Goal: Task Accomplishment & Management: Complete application form

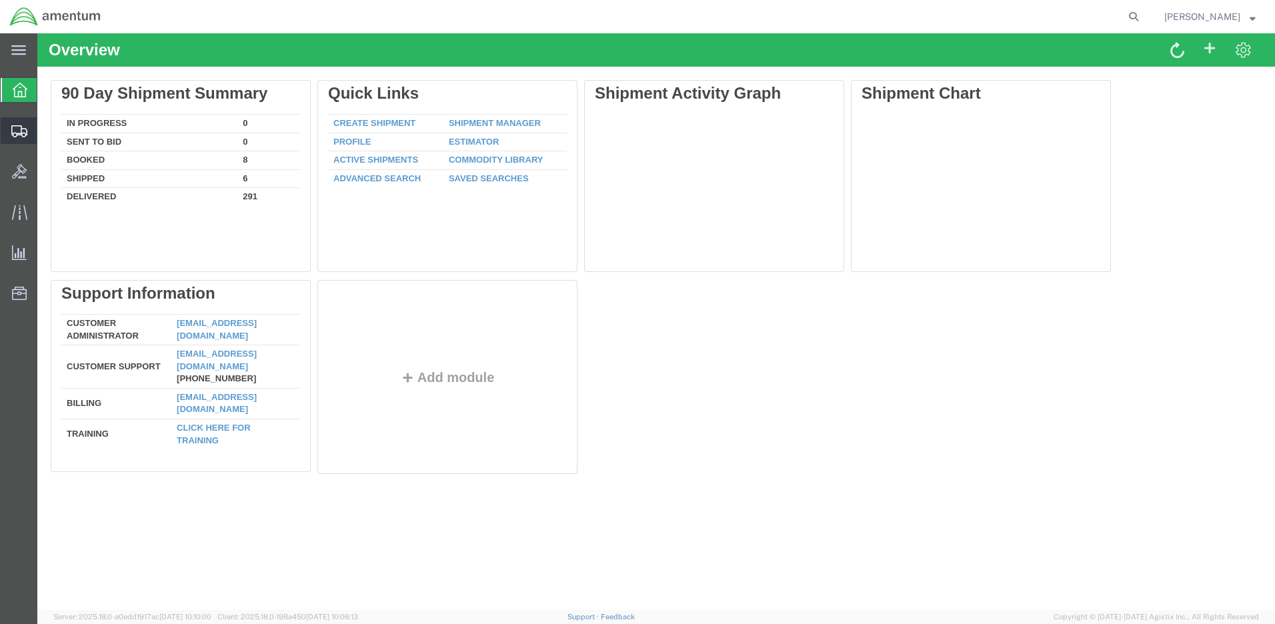
click at [0, 0] on span "Create Shipment" at bounding box center [0, 0] width 0 height 0
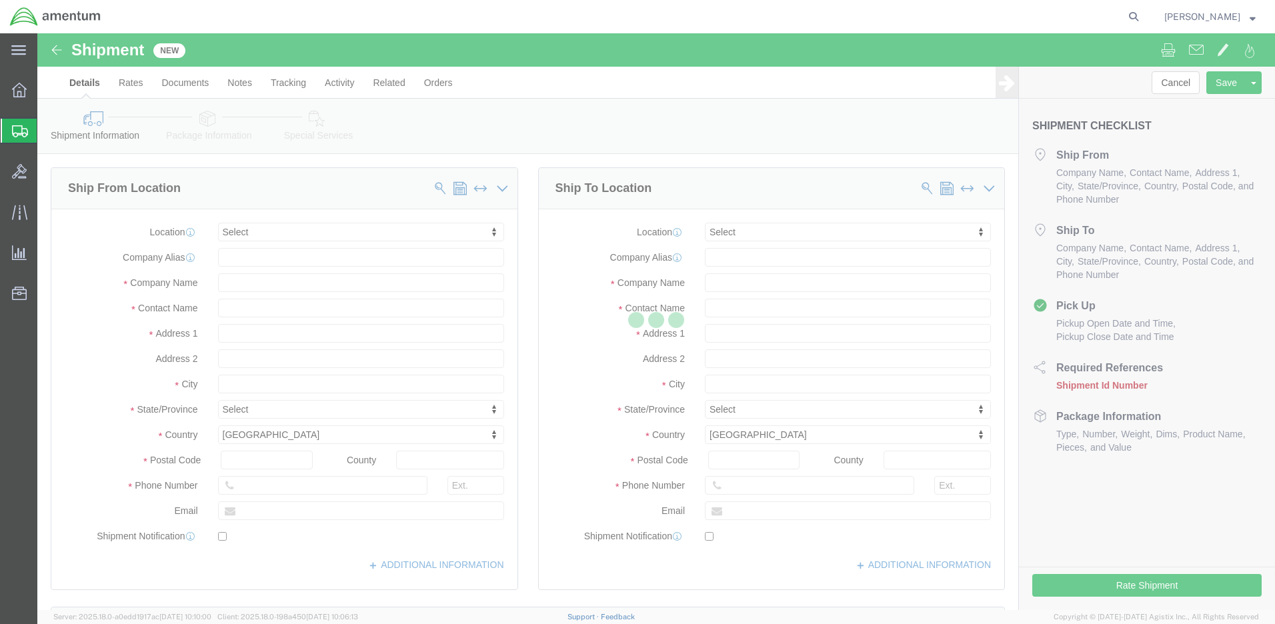
select select
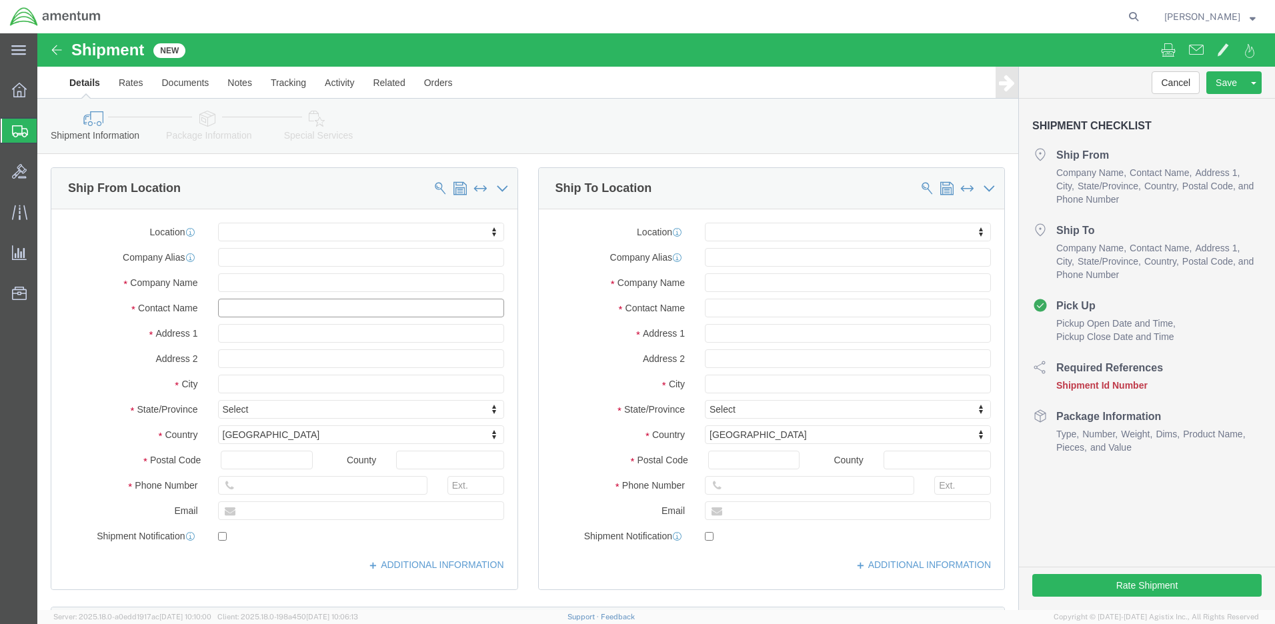
drag, startPoint x: 231, startPoint y: 308, endPoint x: 194, endPoint y: 274, distance: 50.5
click input "text"
type input "[PERSON_NAME]"
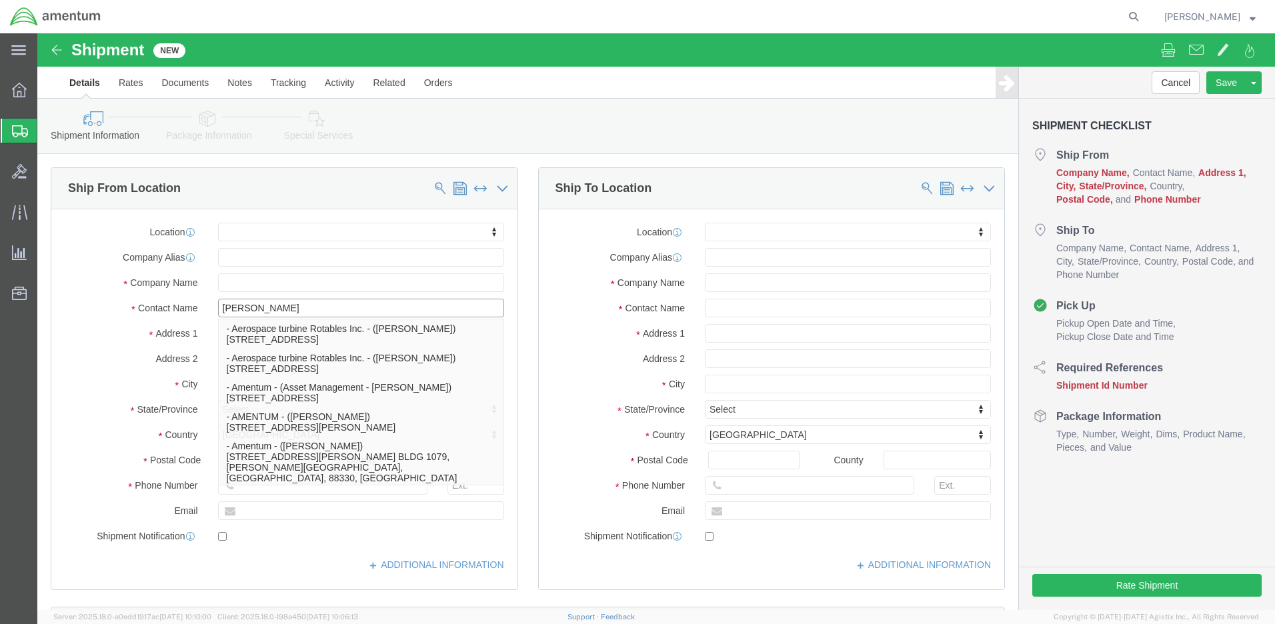
click p "- Amentum - ([PERSON_NAME]***) BLDG [STREET_ADDRESS][PERSON_NAME] Defrenn Army …"
select select "[GEOGRAPHIC_DATA]"
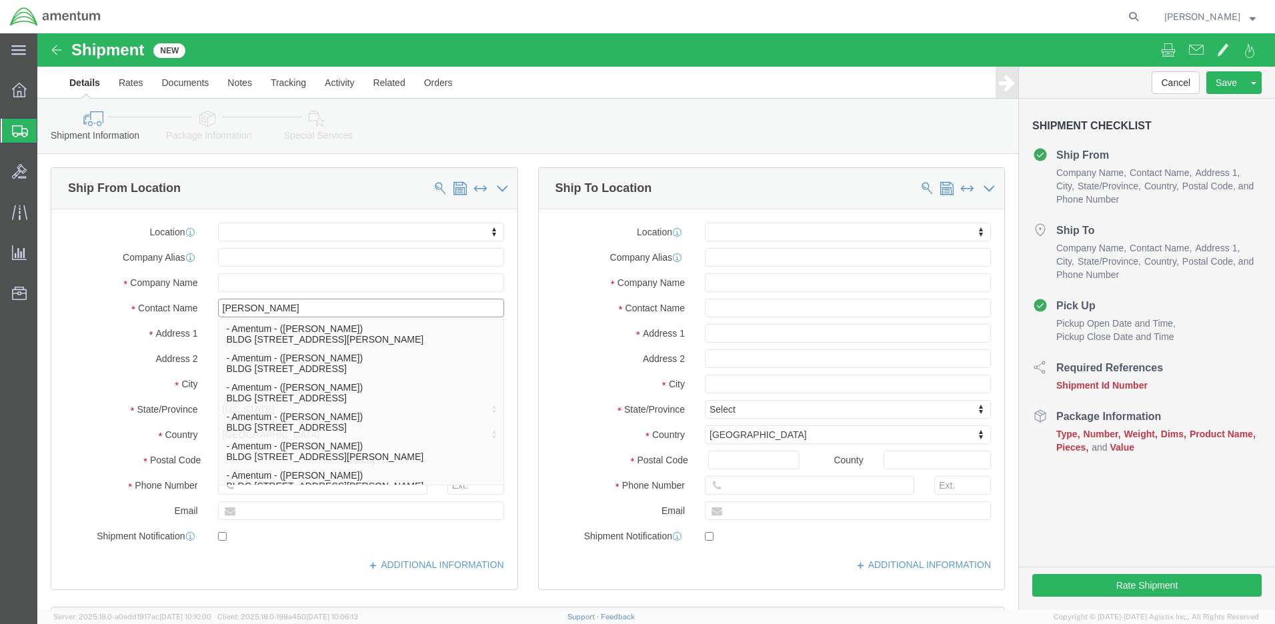
type input "[PERSON_NAME]"
drag, startPoint x: 81, startPoint y: 345, endPoint x: 67, endPoint y: 346, distance: 14.0
click label "City"
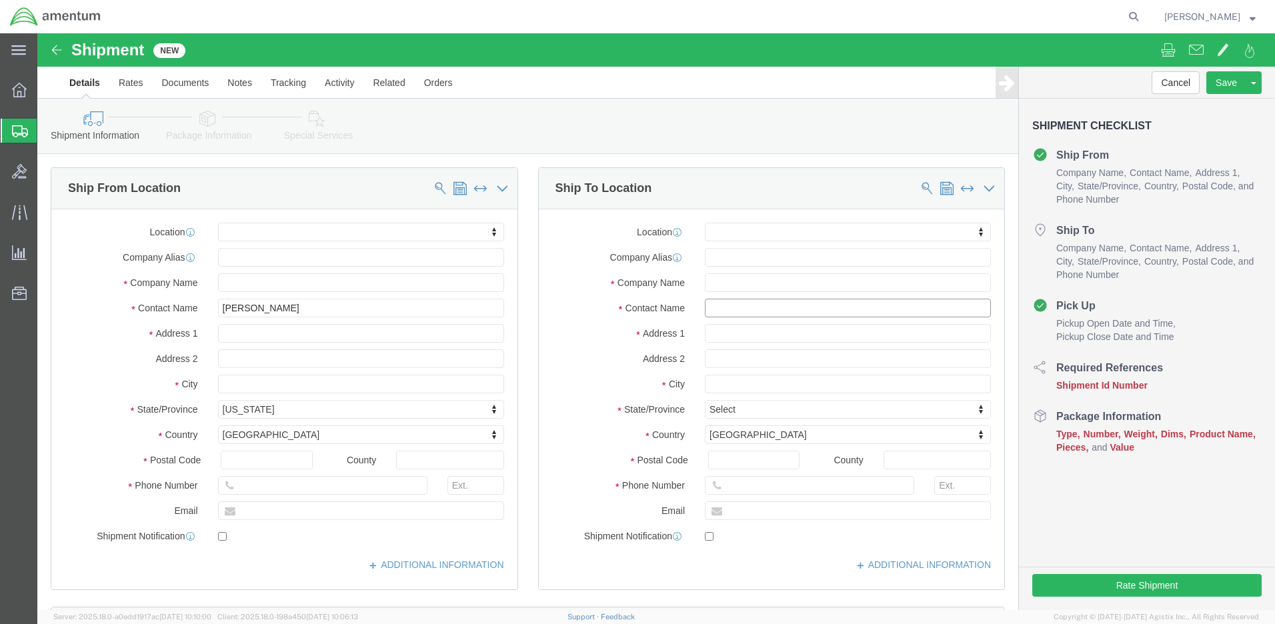
click input "text"
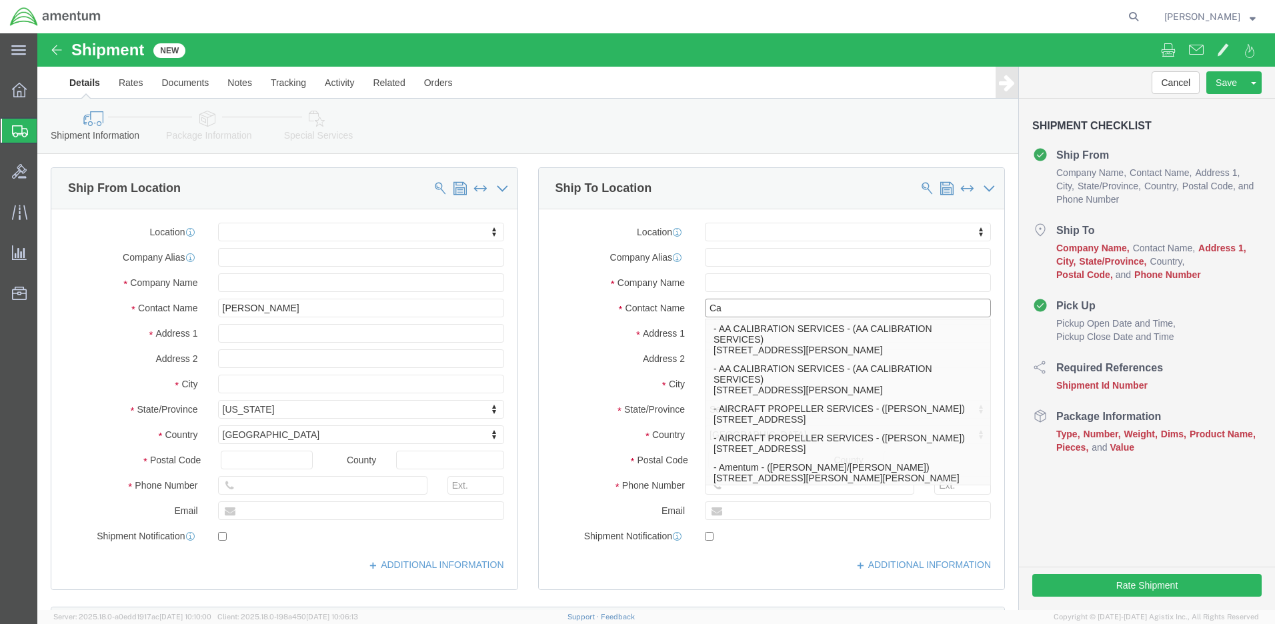
type input "Cal"
click p "- Amentum - ([PERSON_NAME]) [STREET_ADDRESS][PERSON_NAME]"
select select "CA"
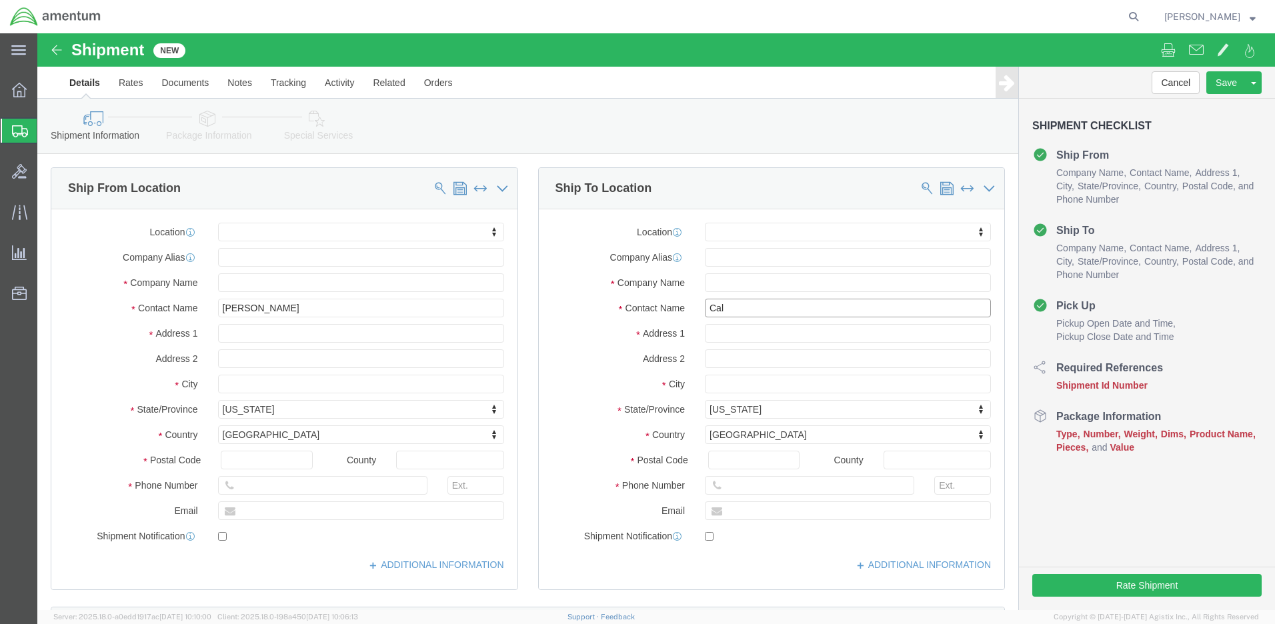
scroll to position [533, 0]
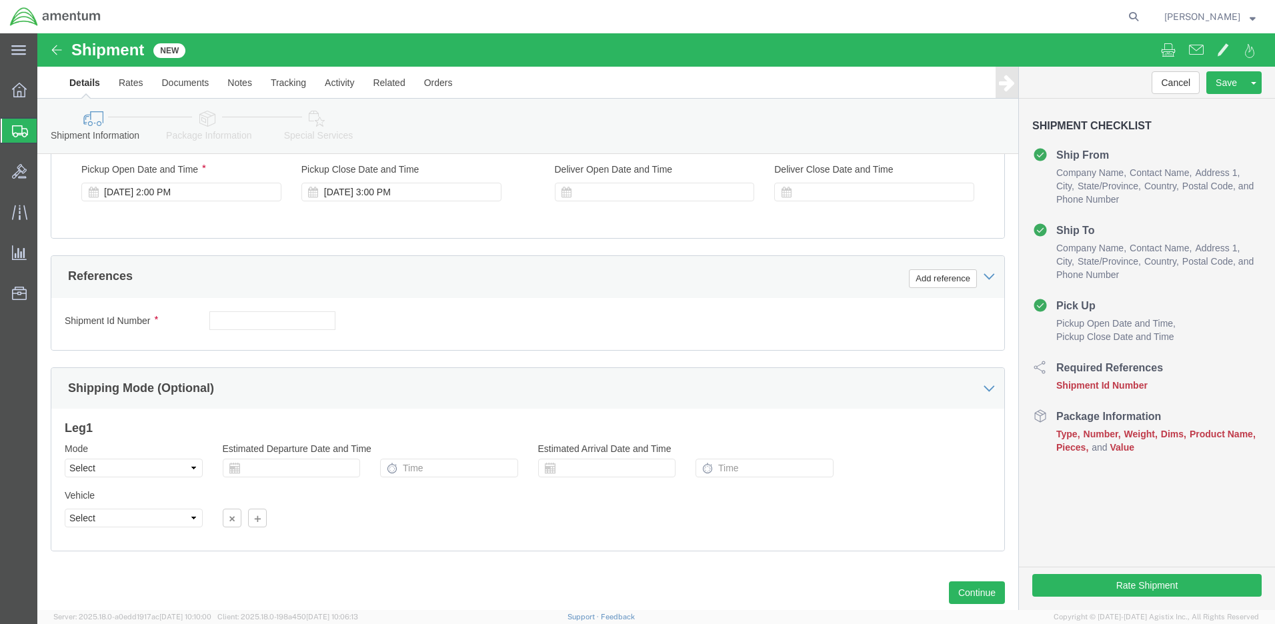
type input "[PERSON_NAME]"
click input "text"
paste input "4999.R.2521.AF.AH.06.FIRW.00"
type input "4999.R.2521.AF.AH.06.FIRW.00"
click button "Continue"
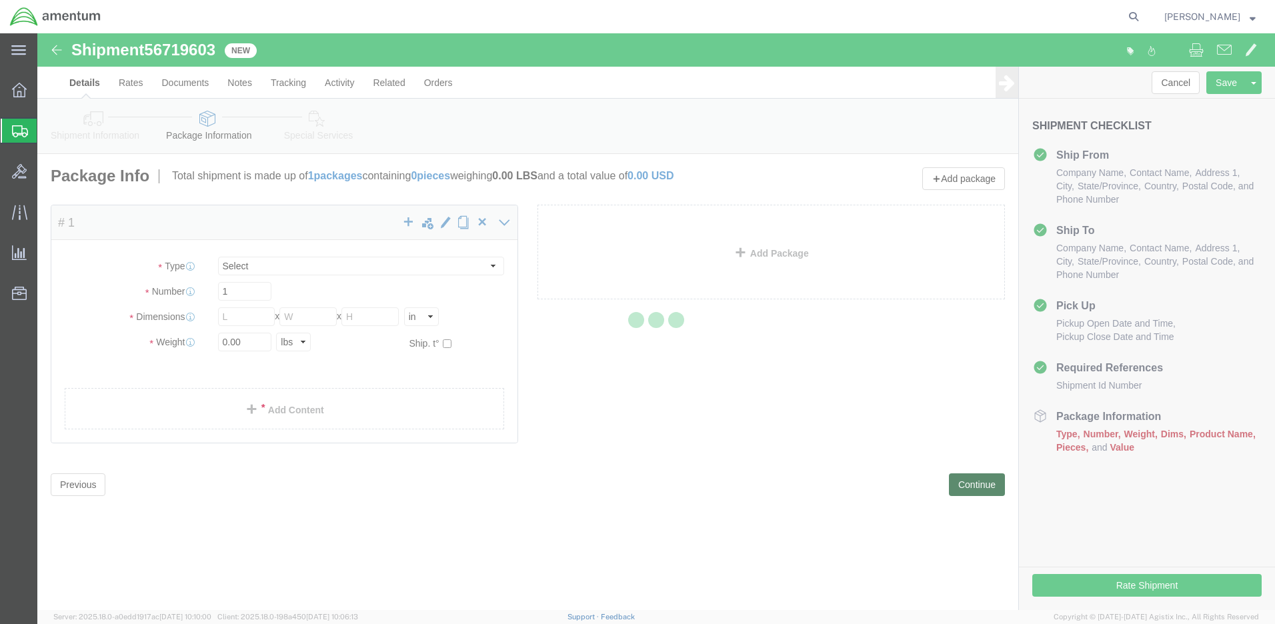
select select "CBOX"
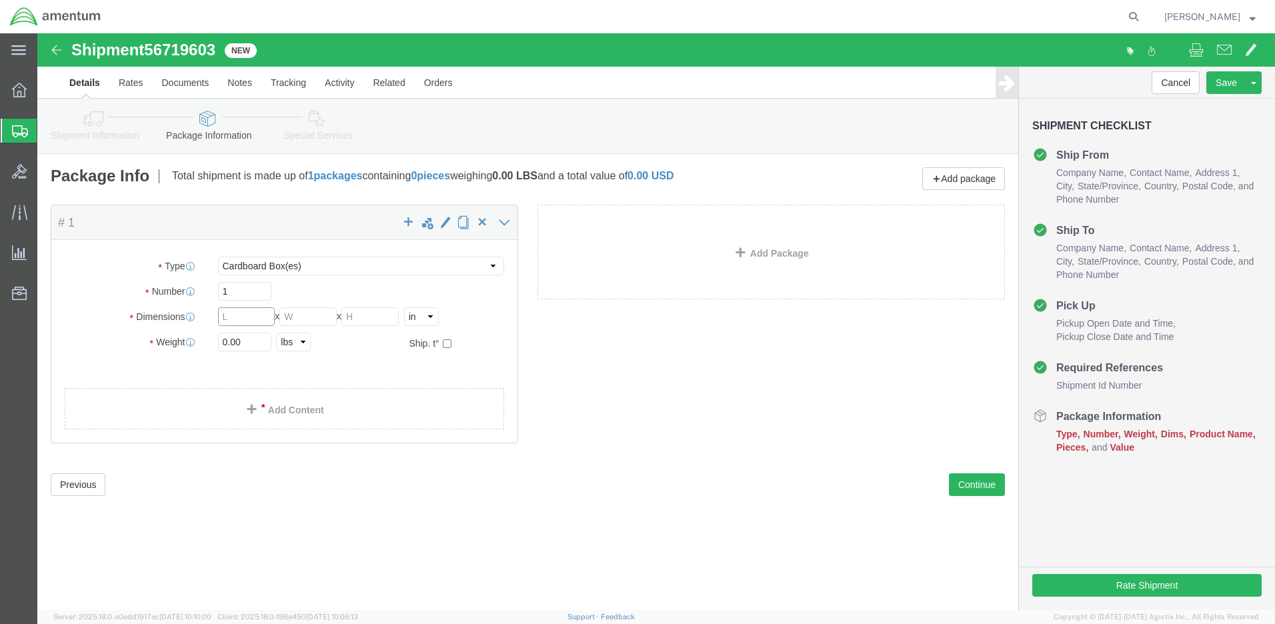
click input "text"
type input "16"
type input "14"
type input "3"
type input "6.0"
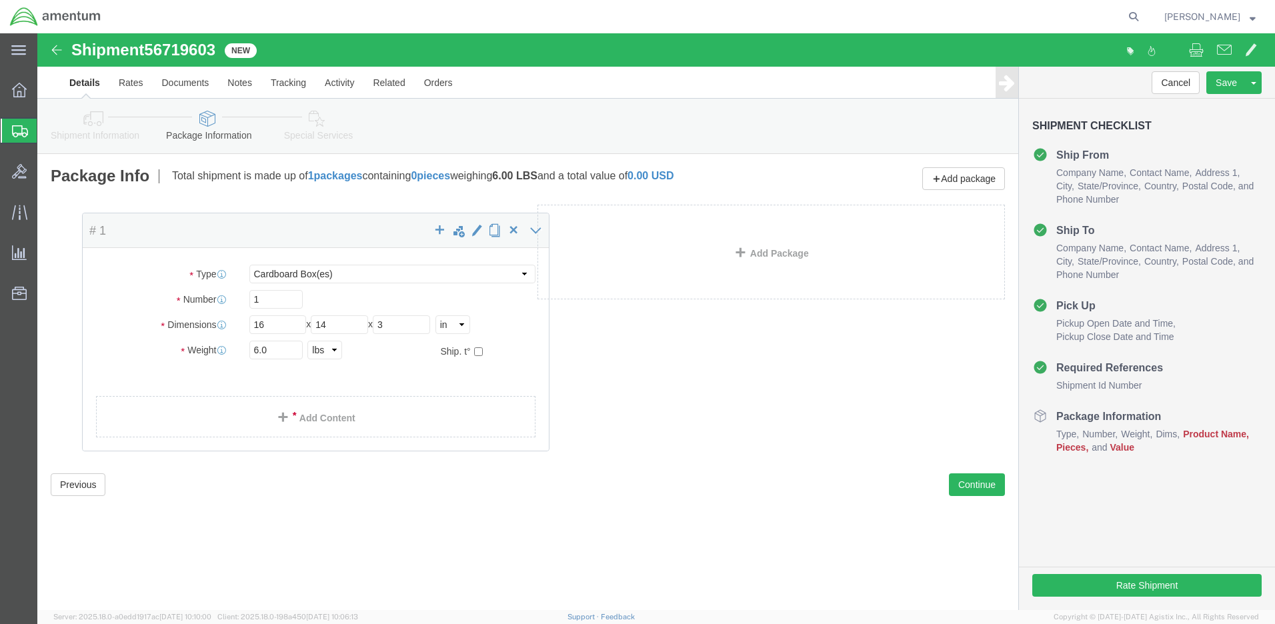
click div
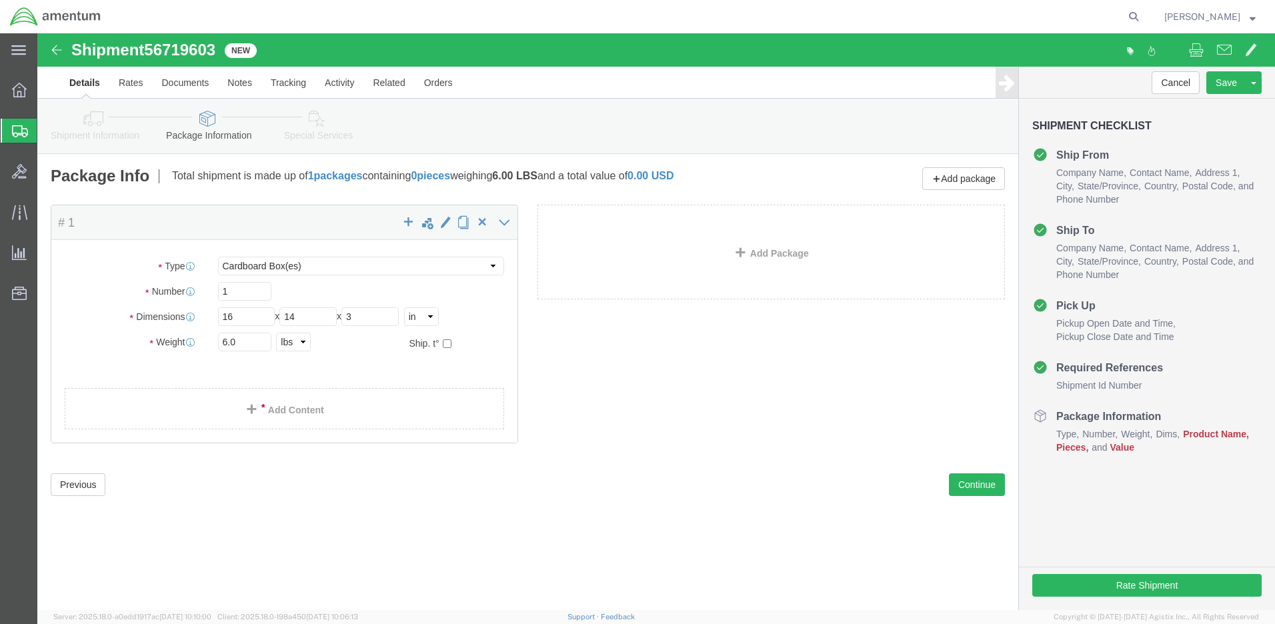
click div
click link "Add Content"
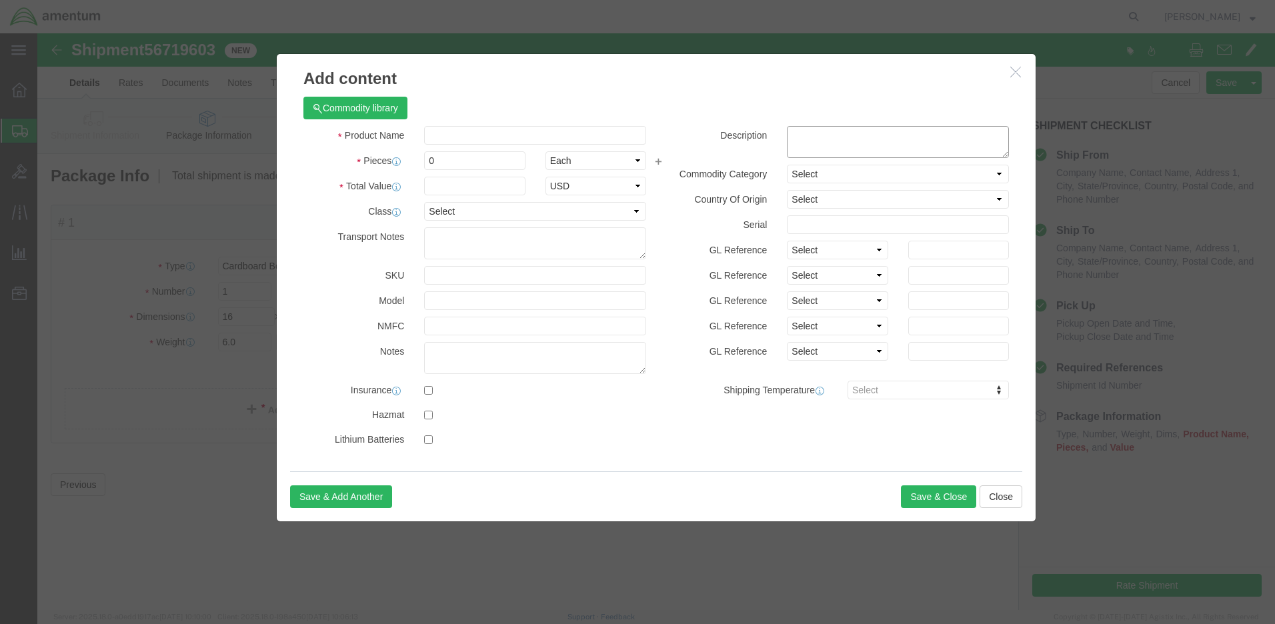
click textarea
paste textarea "CORP003432"
type textarea "CORP003432"
click input "text"
type input "Laptop"
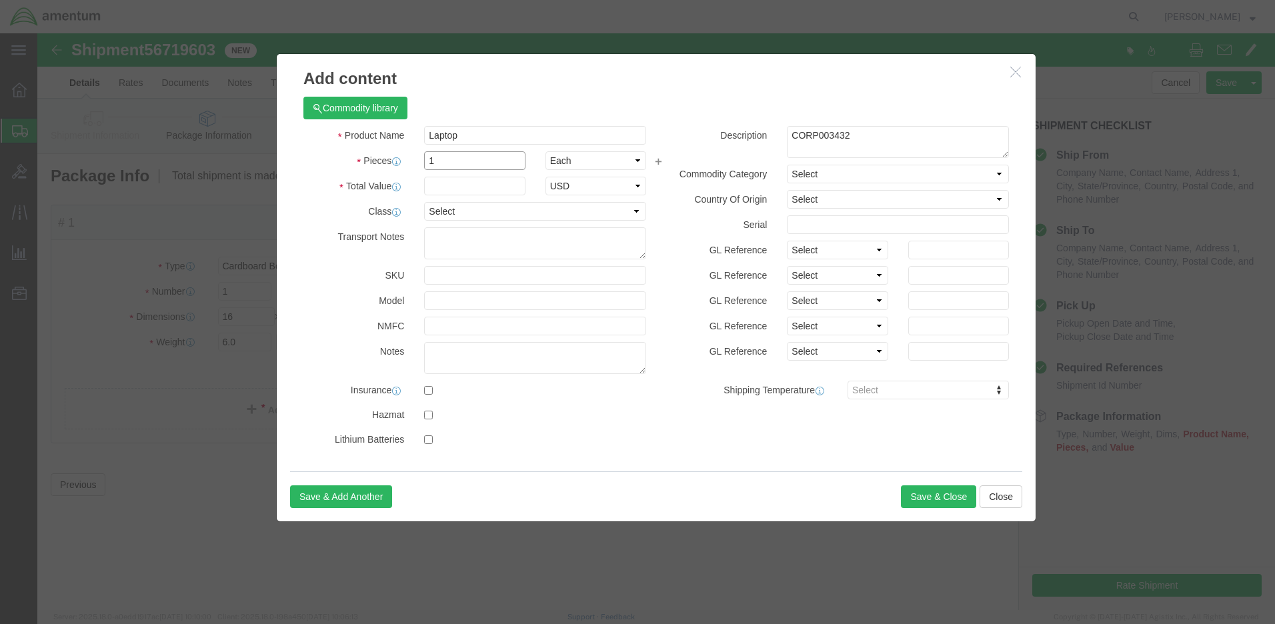
type input "1"
type input "350.00"
select select "50"
select select "US"
click button "Save & Close"
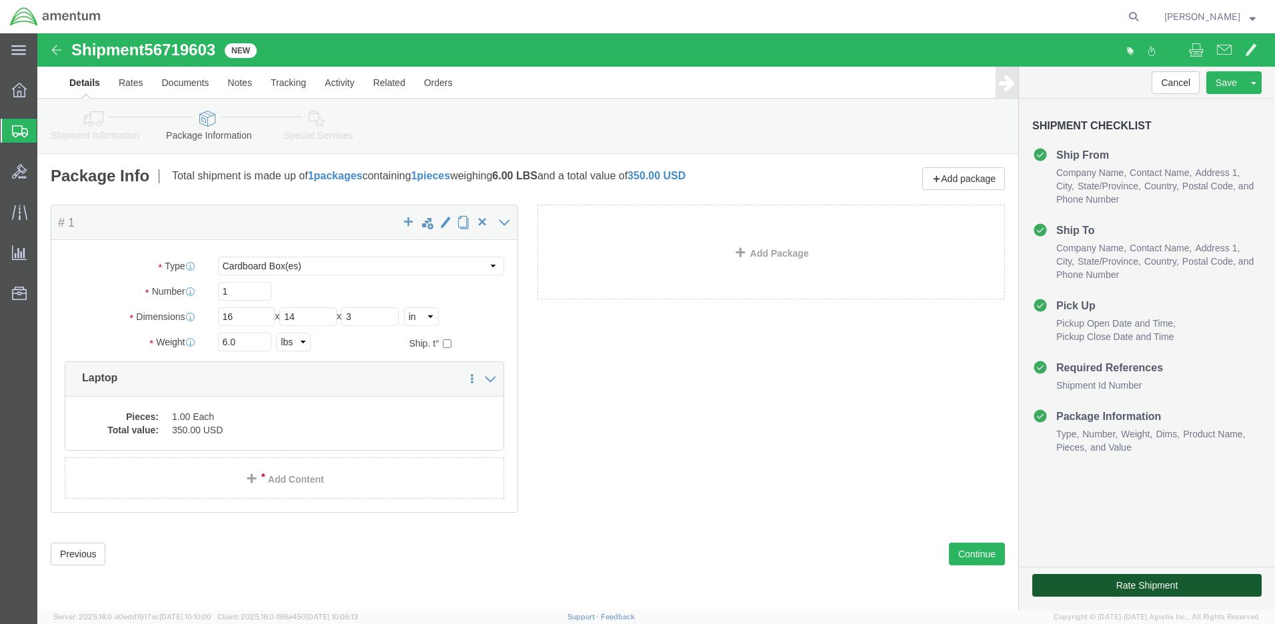
click button "Rate Shipment"
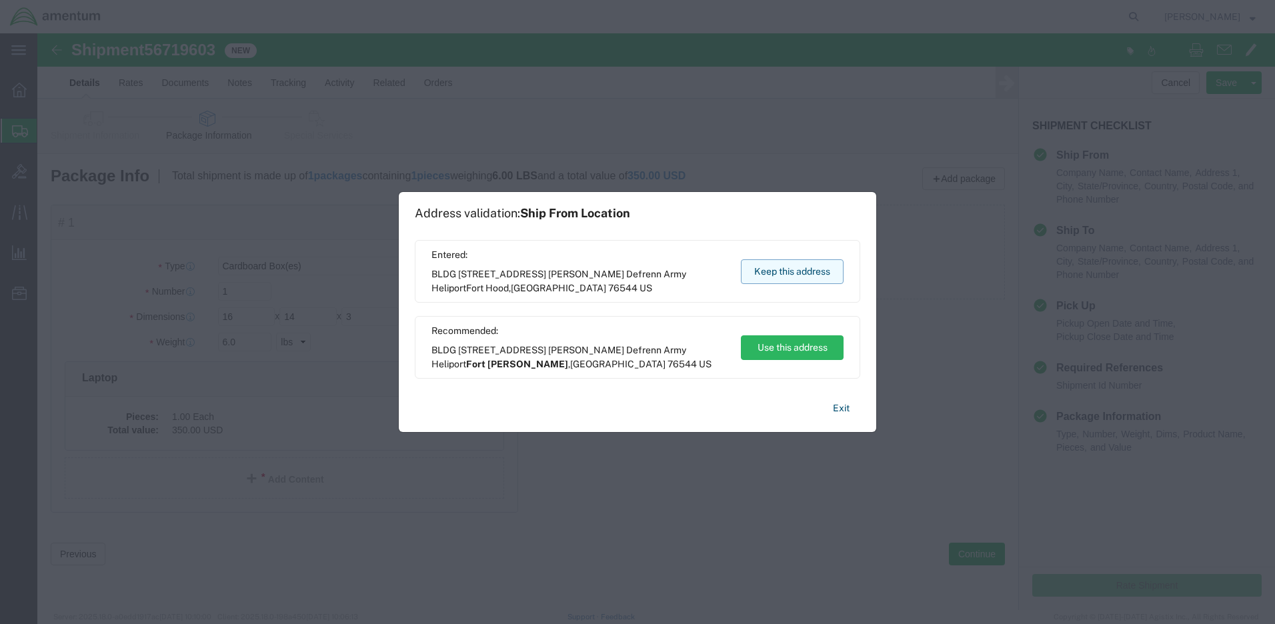
click at [779, 267] on button "Keep this address" at bounding box center [792, 271] width 103 height 25
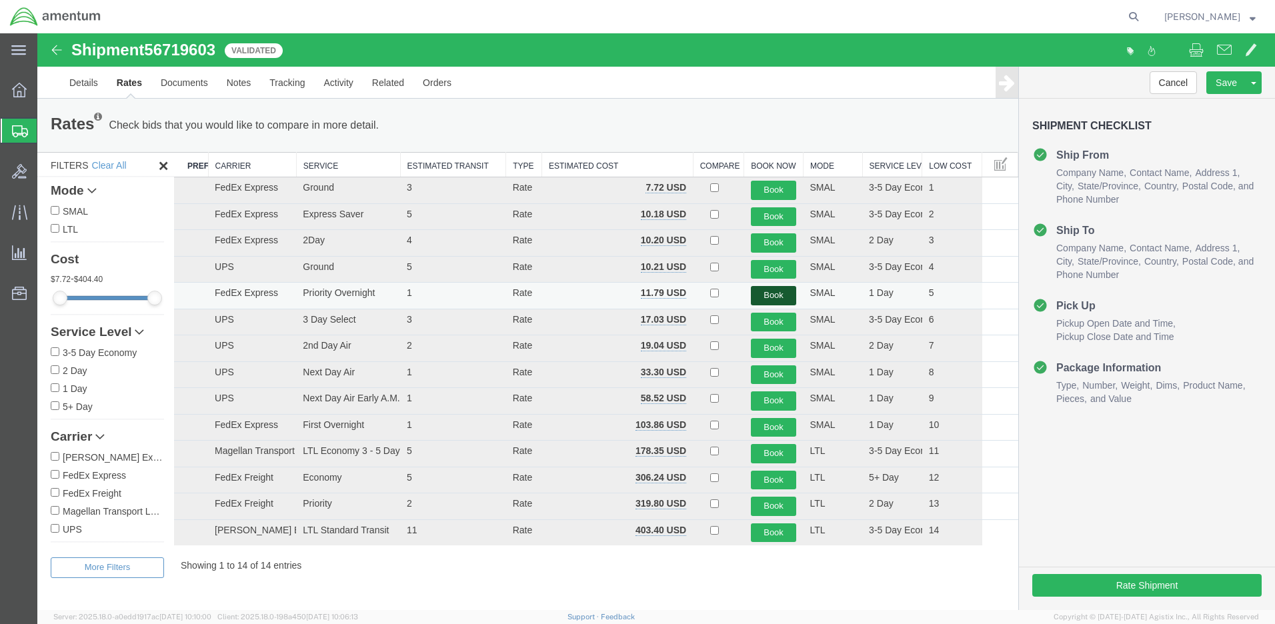
click at [765, 291] on button "Book" at bounding box center [774, 295] width 46 height 19
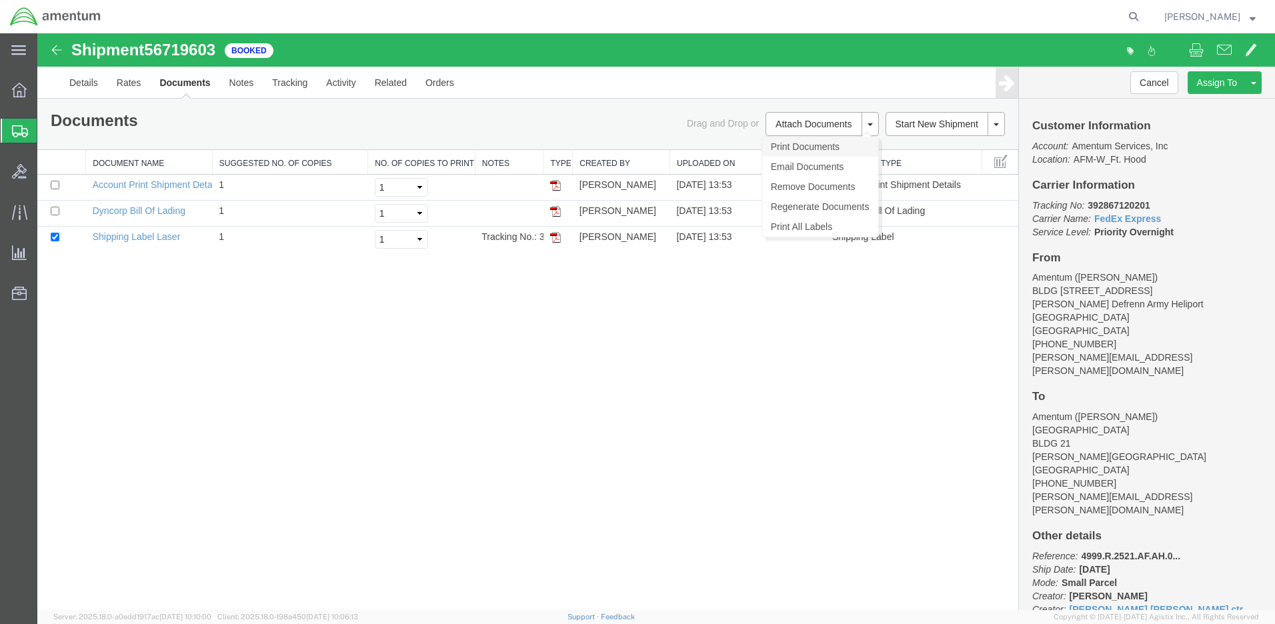
click at [788, 147] on link "Print Documents" at bounding box center [820, 147] width 116 height 20
drag, startPoint x: 1031, startPoint y: 205, endPoint x: 1201, endPoint y: 233, distance: 172.4
click at [1199, 233] on div "Customer Information Account: Amentum Services, Inc Location: AFM-W_Ft. Hood Ca…" at bounding box center [1147, 354] width 256 height 511
